Goal: Find contact information: Find contact information

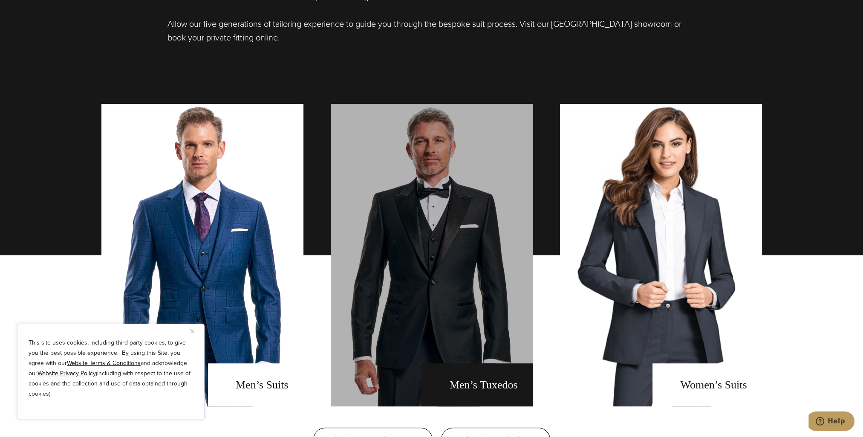
scroll to position [810, 0]
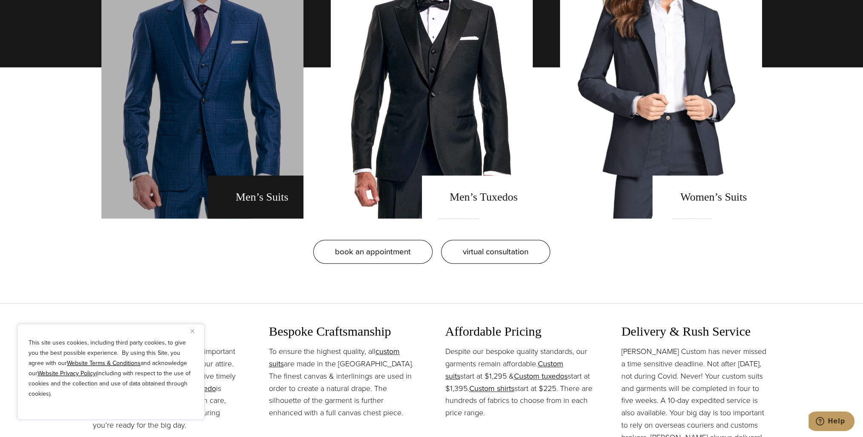
click at [263, 192] on link "men's suits" at bounding box center [202, 67] width 202 height 303
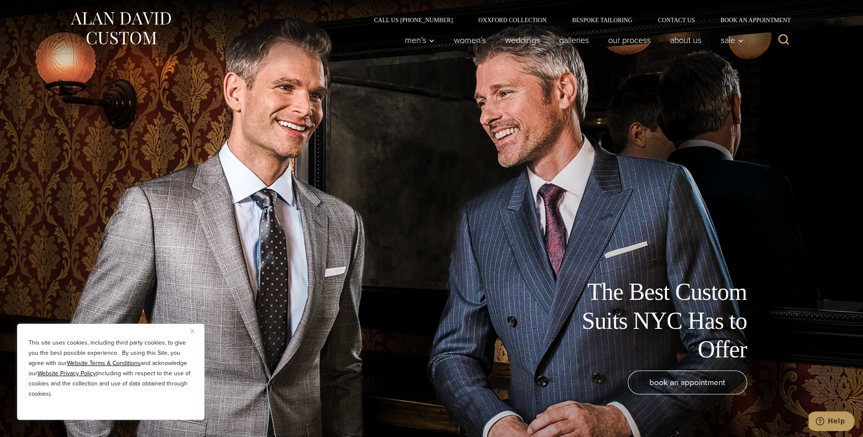
click at [193, 330] on img "Close" at bounding box center [193, 331] width 4 height 4
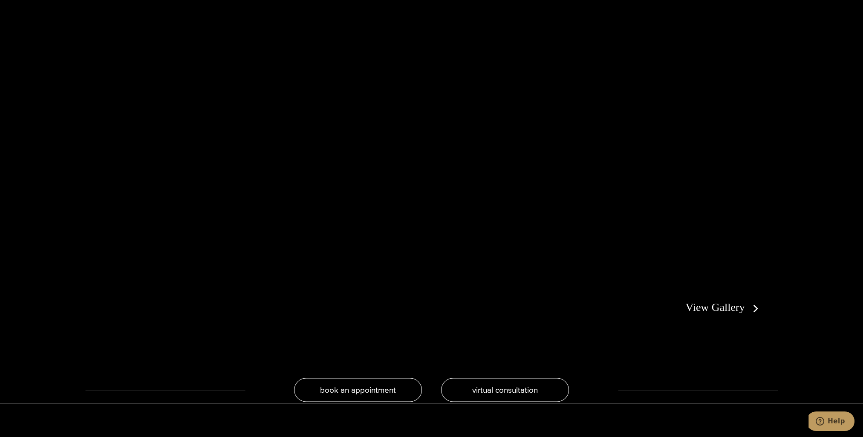
scroll to position [1833, 0]
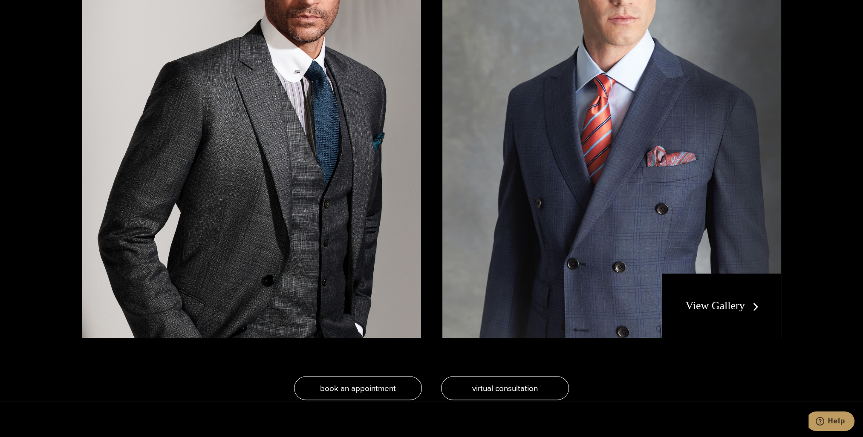
click at [716, 303] on link "View Gallery" at bounding box center [723, 306] width 76 height 12
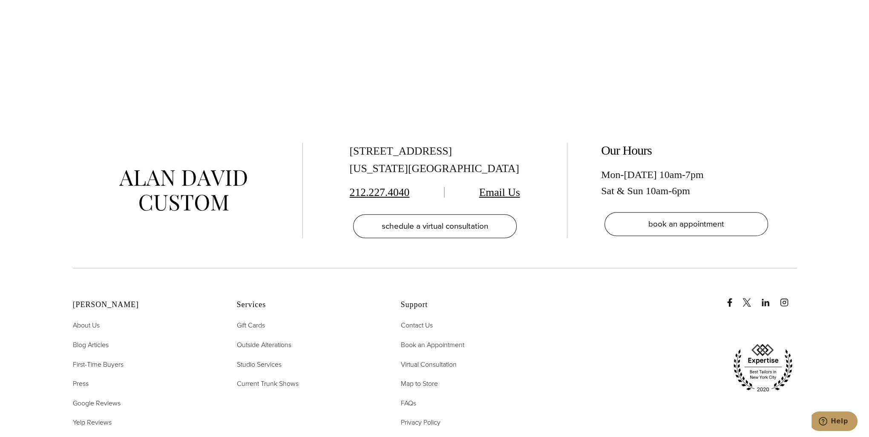
scroll to position [4688, 0]
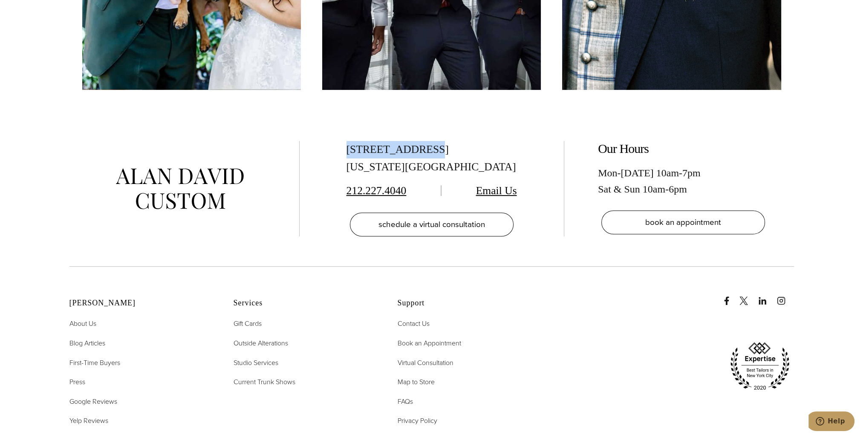
drag, startPoint x: 346, startPoint y: 146, endPoint x: 422, endPoint y: 155, distance: 76.3
click at [422, 155] on div "515 Madison Ave, Suite 301 New York, NY 10022 212.227.4040 Email Us schedule a …" at bounding box center [432, 188] width 230 height 95
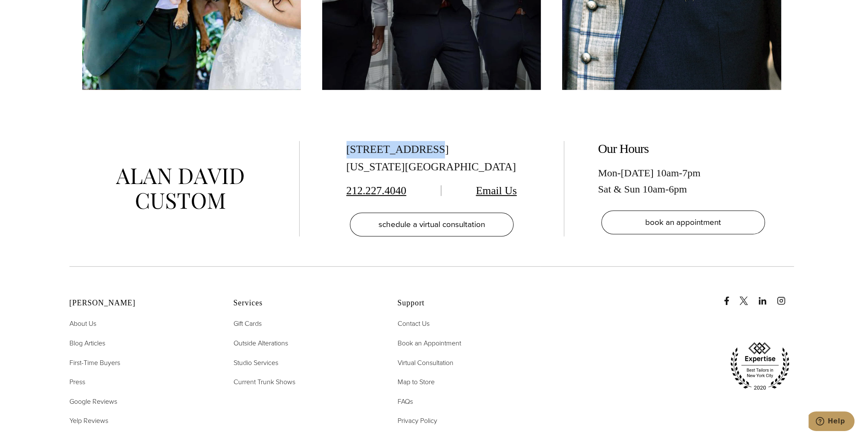
copy div "515 Madison Ave"
